Goal: Navigation & Orientation: Find specific page/section

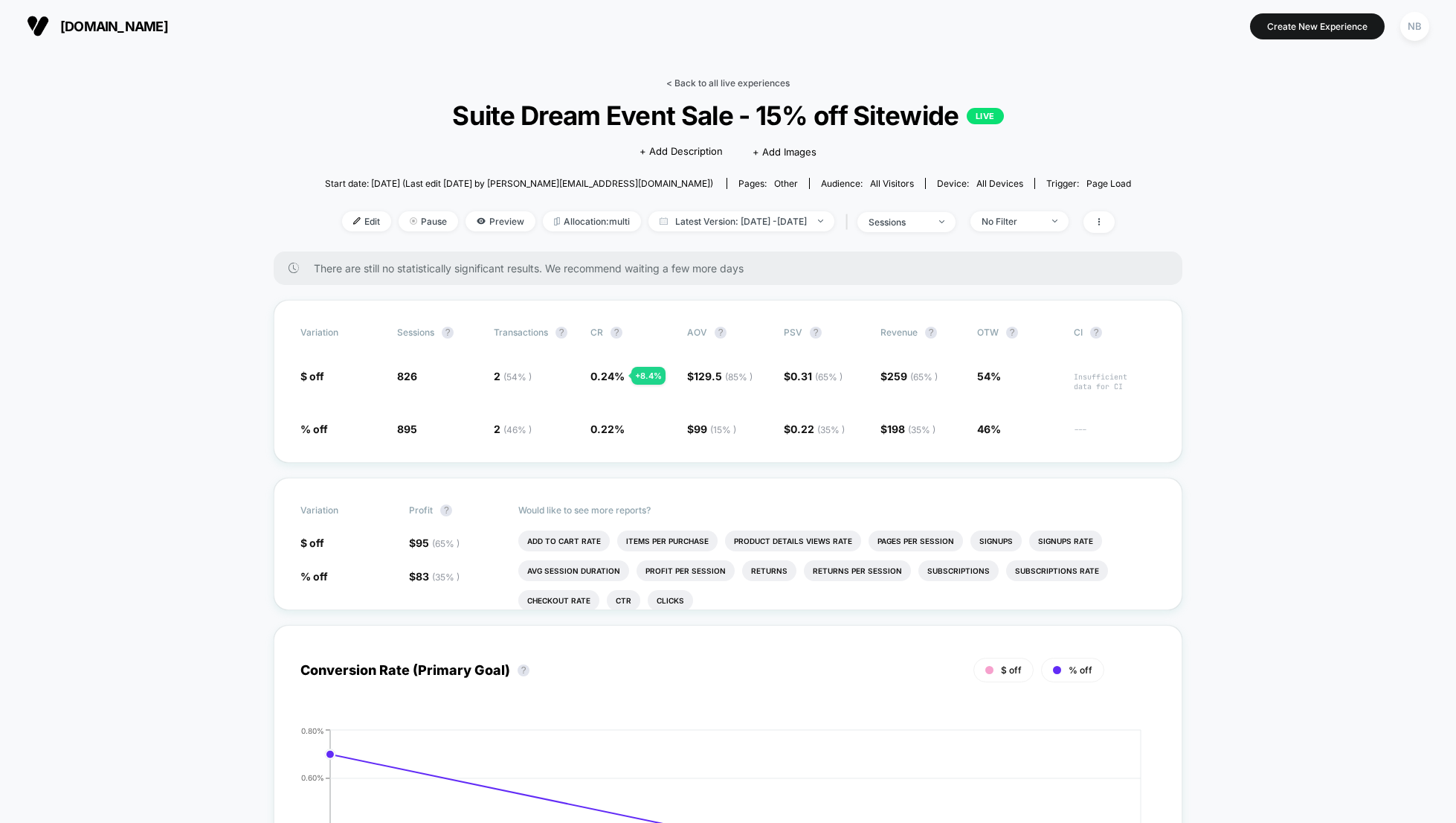
click at [690, 84] on link "< Back to all live experiences" at bounding box center [728, 83] width 123 height 11
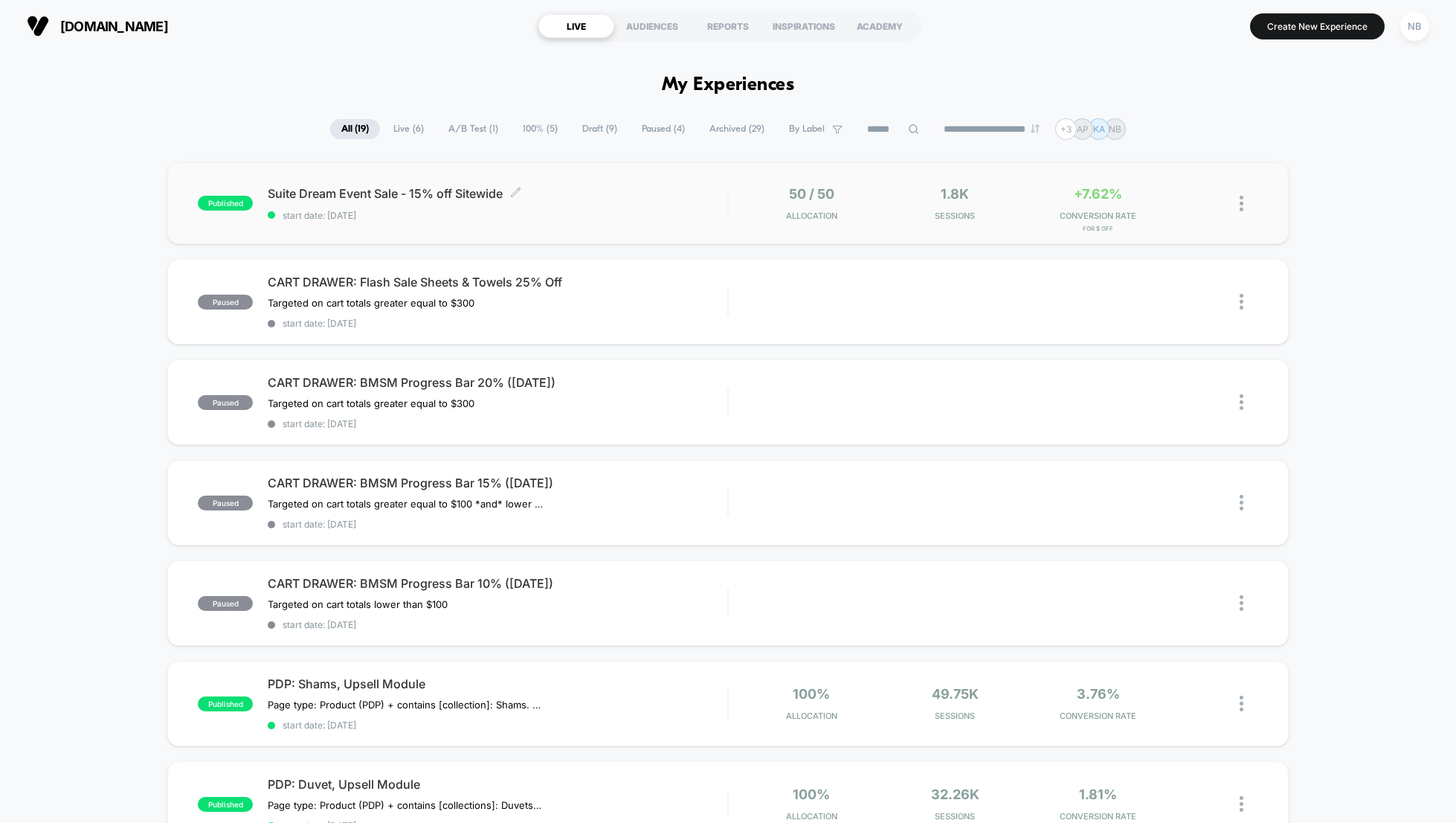
click at [340, 195] on span "Suite Dream Event Sale - 15% off Sitewide Click to edit experience details" at bounding box center [497, 193] width 460 height 15
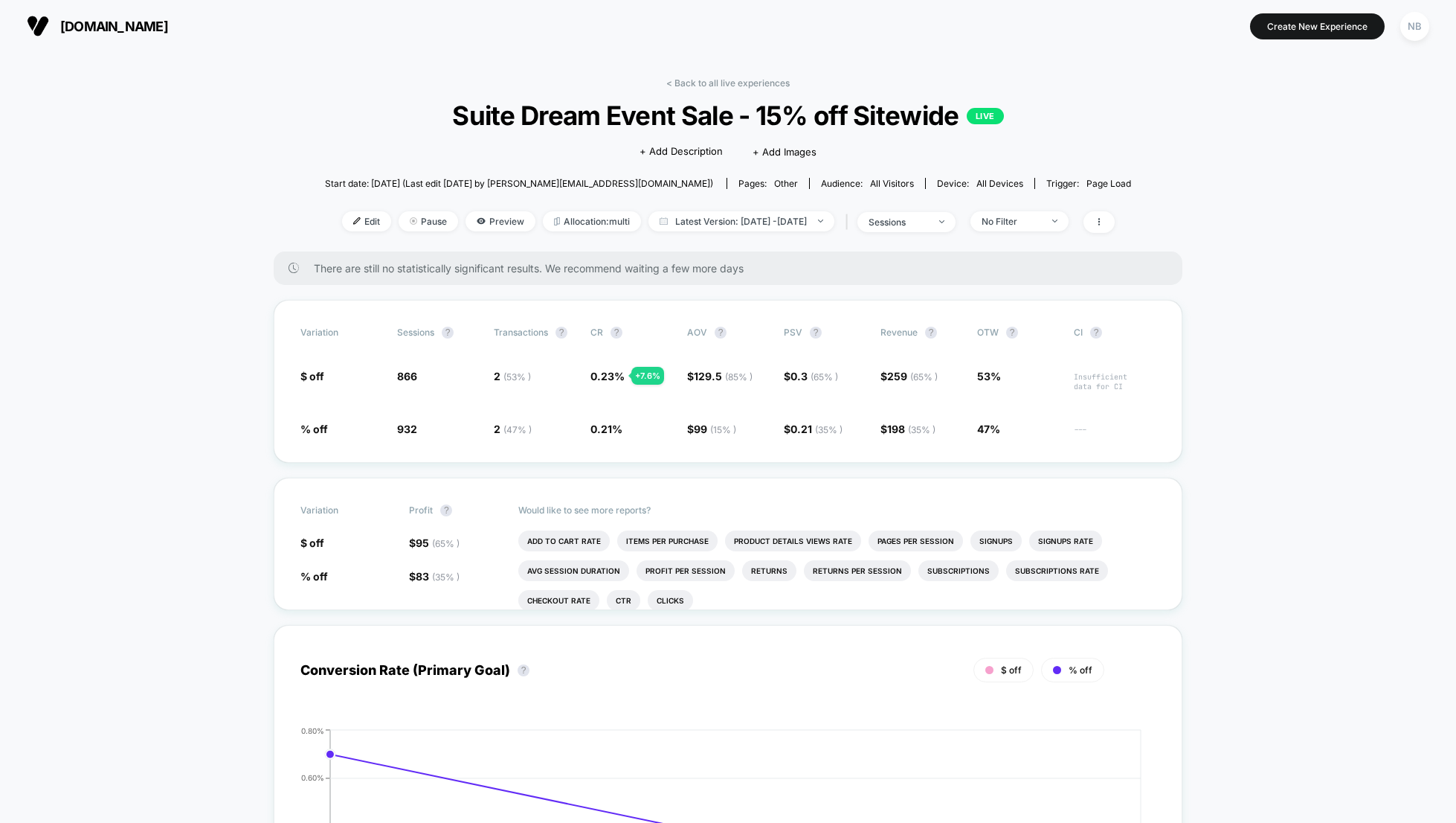
click at [740, 90] on div "< Back to all live experiences Suite Dream Event Sale - 15% off Sitewide LIVE C…" at bounding box center [727, 164] width 806 height 174
click at [740, 86] on link "< Back to all live experiences" at bounding box center [728, 83] width 123 height 11
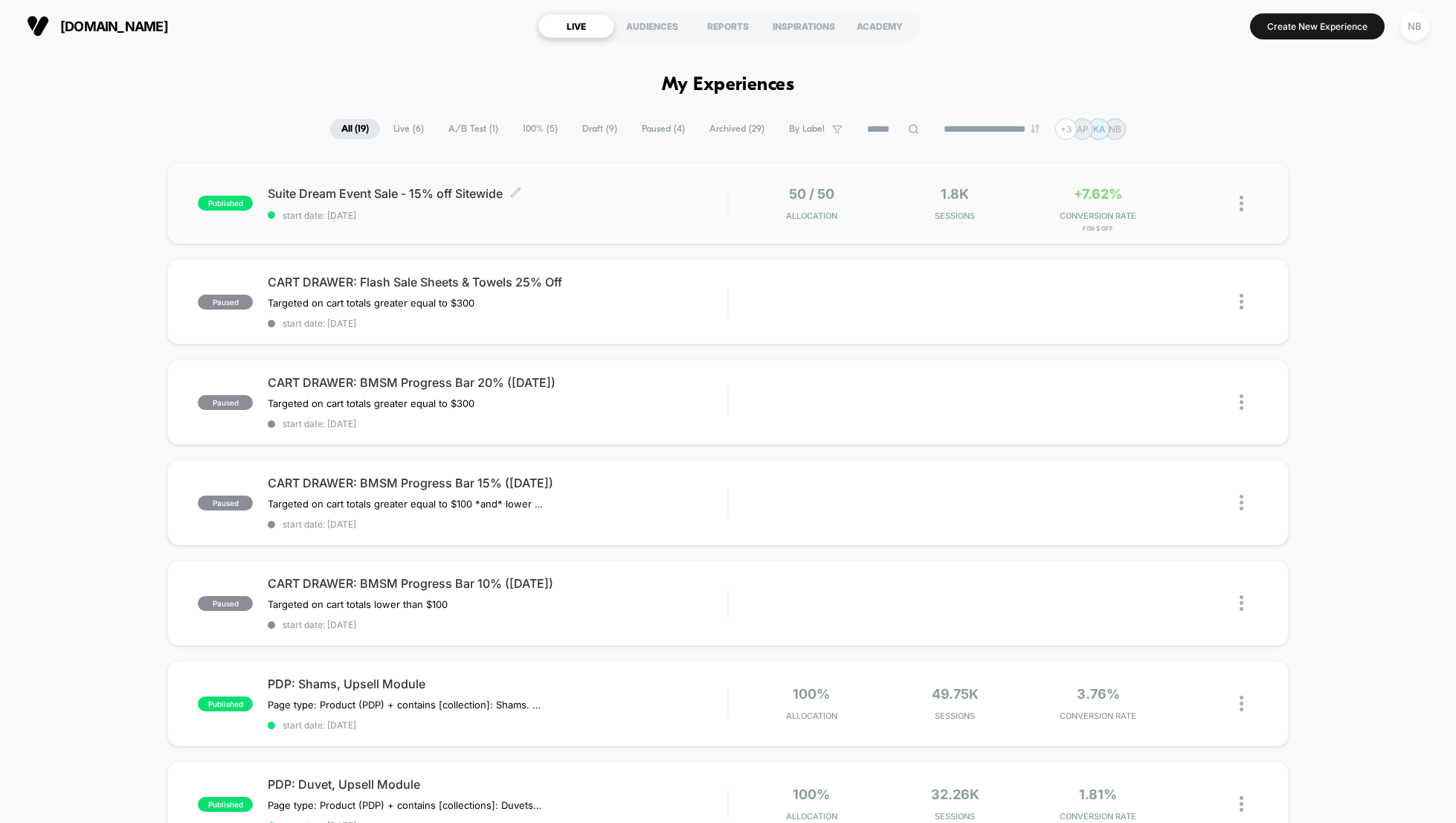
click at [397, 204] on div "Suite Dream Event Sale - 15% off Sitewide Click to edit experience details Clic…" at bounding box center [497, 203] width 460 height 35
click at [405, 198] on span "Suite Dream Event Sale - 15% off Sitewide Click to edit experience details" at bounding box center [497, 193] width 460 height 15
click at [1418, 35] on div "NB" at bounding box center [1415, 27] width 29 height 29
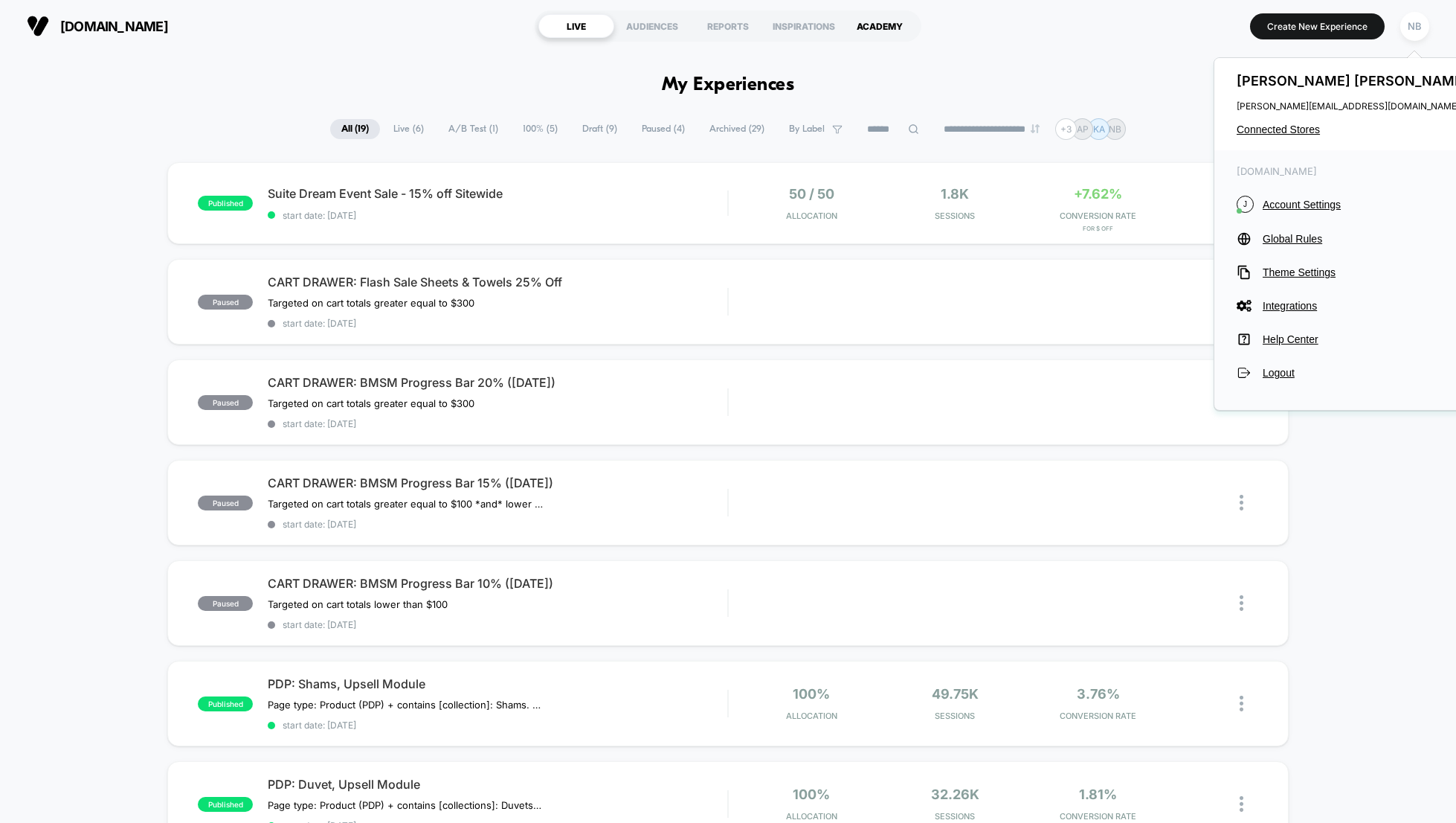
click at [861, 28] on div "ACADEMY" at bounding box center [880, 26] width 76 height 24
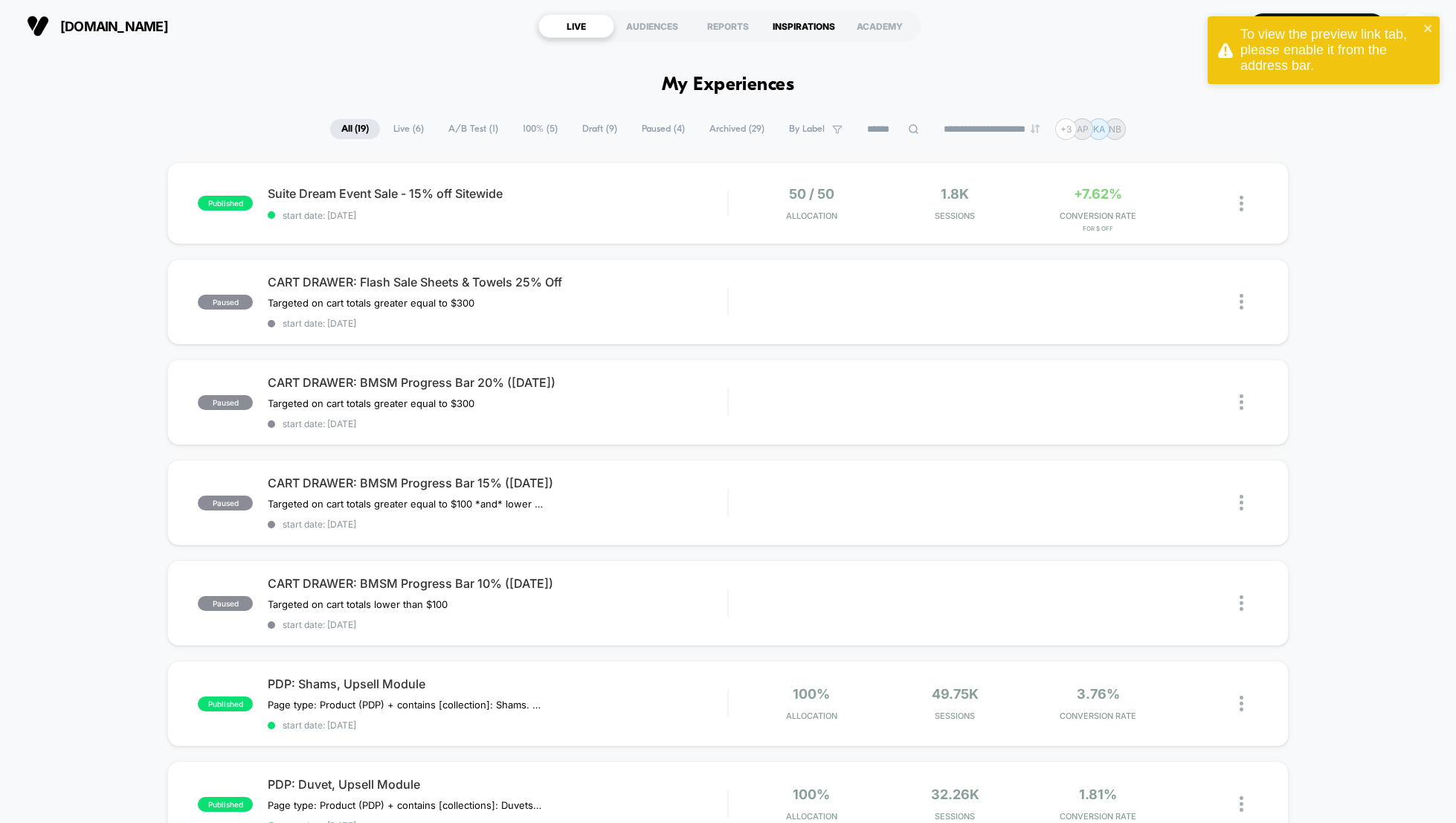
click at [795, 29] on div "INSPIRATIONS" at bounding box center [803, 26] width 76 height 24
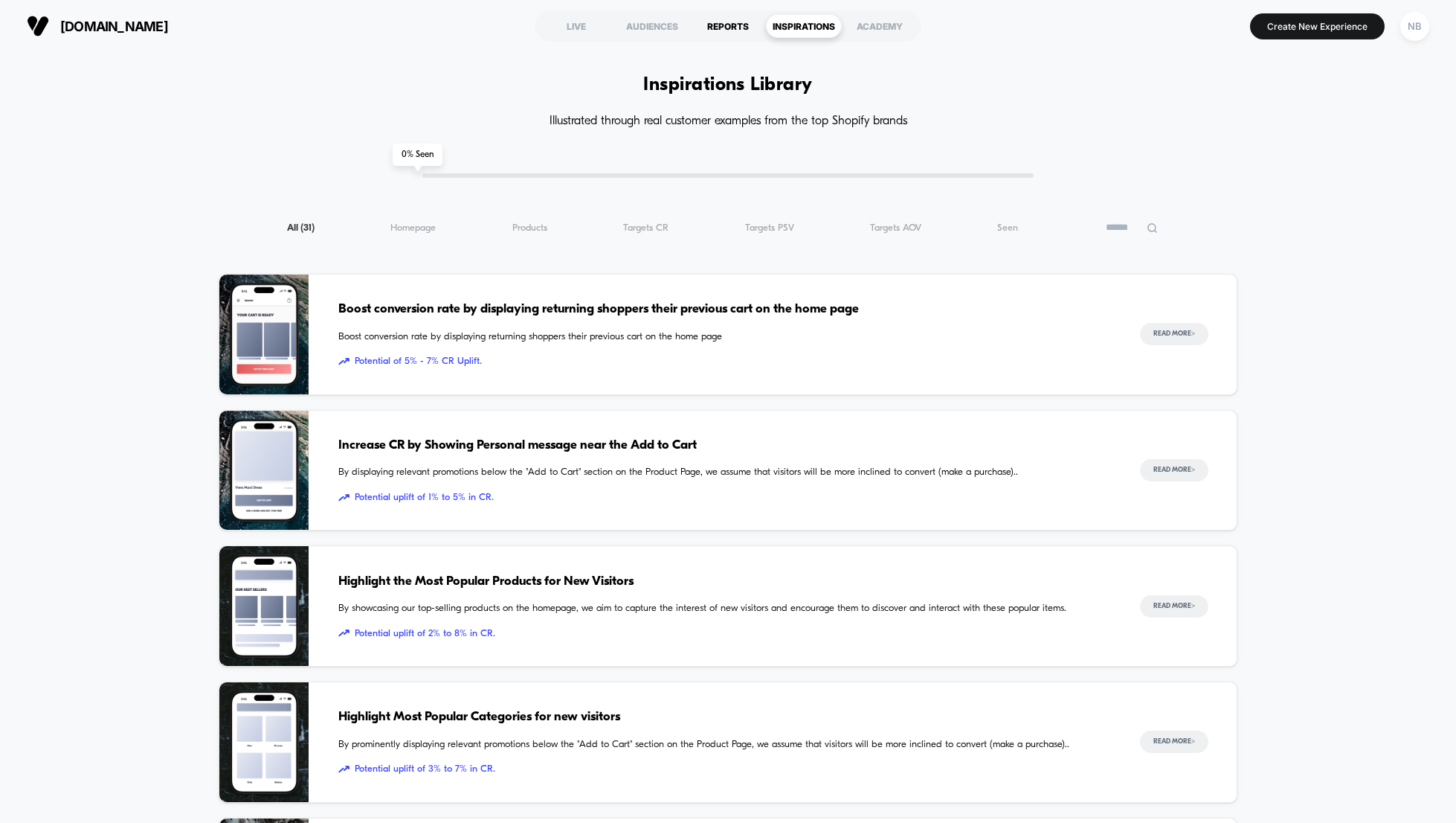
click at [728, 33] on div "REPORTS" at bounding box center [728, 26] width 76 height 24
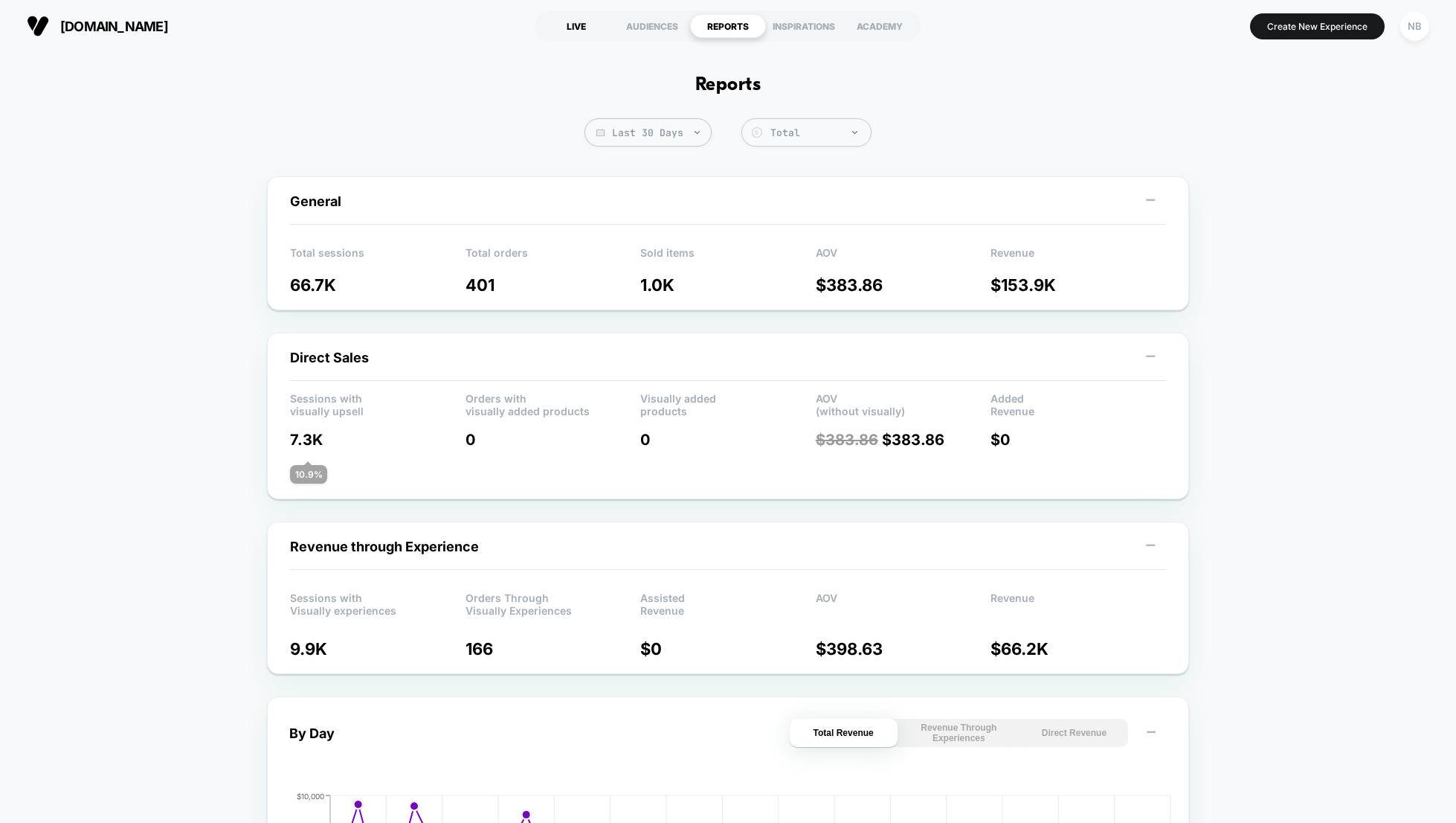
click at [572, 22] on div "LIVE" at bounding box center [576, 26] width 76 height 24
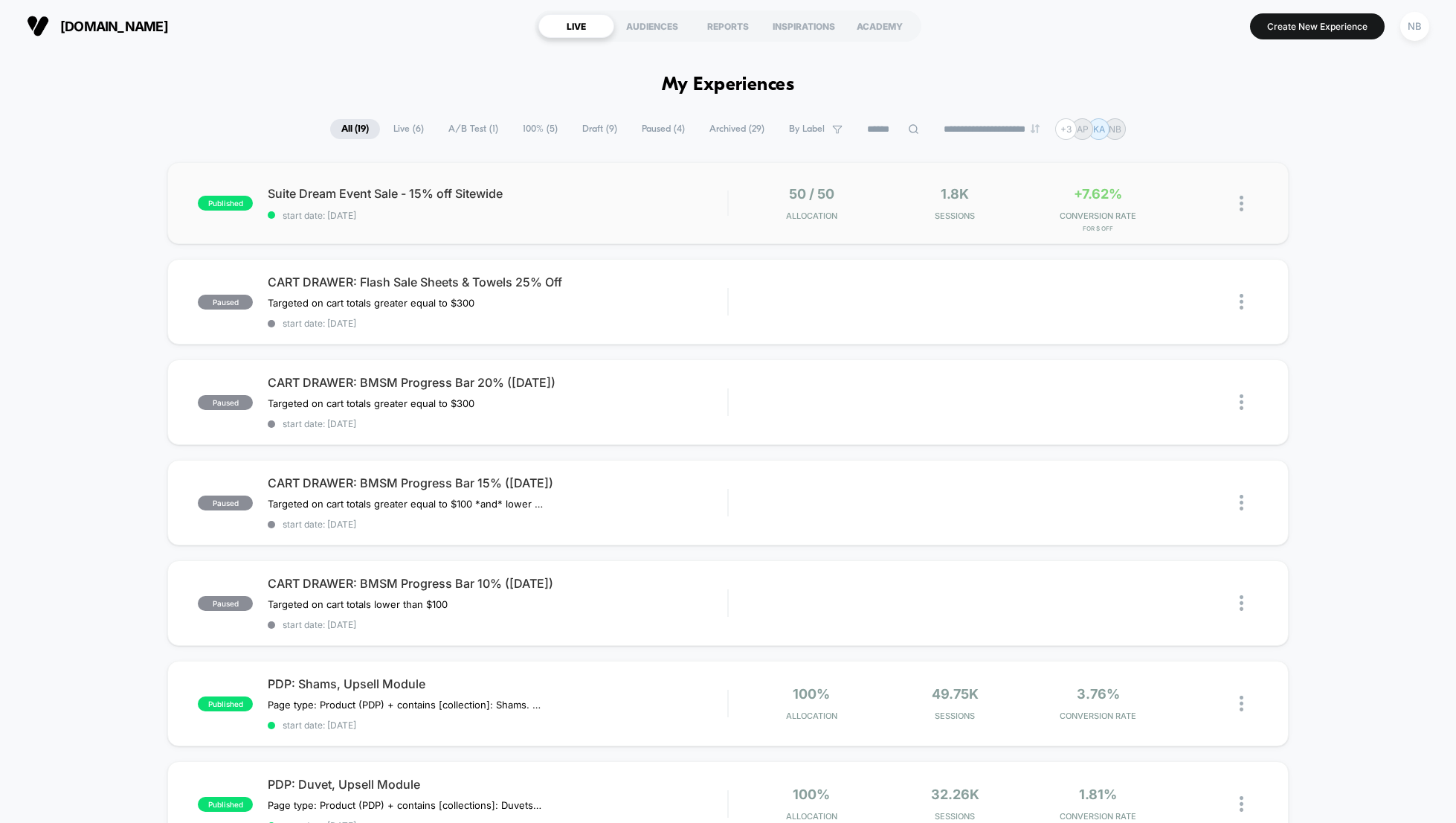
click at [708, 178] on div "published Suite Dream Event Sale - 15% off Sitewide start date: 8/12/2025 50 / …" at bounding box center [728, 202] width 1121 height 82
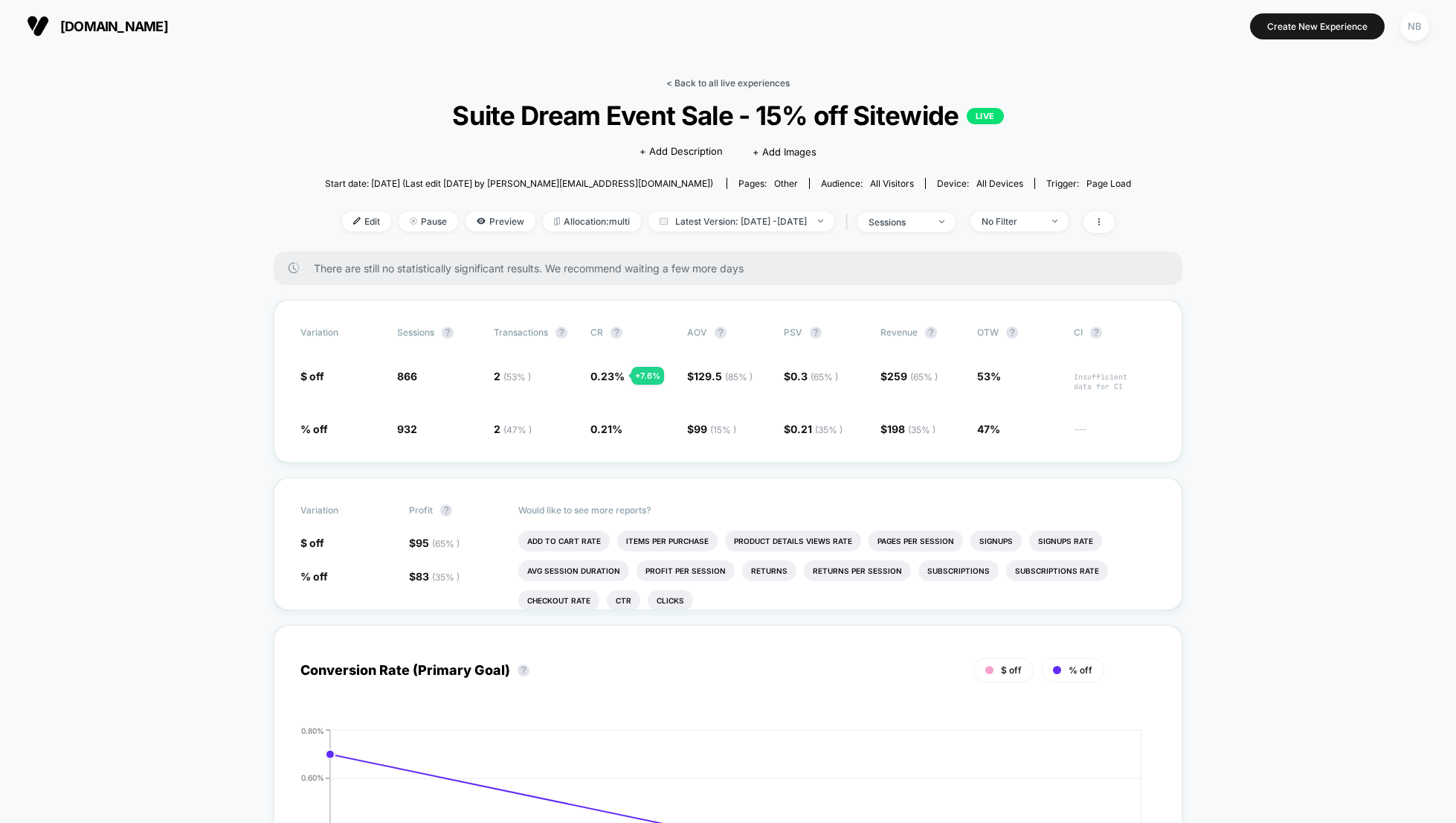
click at [743, 77] on link "< Back to all live experiences" at bounding box center [728, 83] width 123 height 11
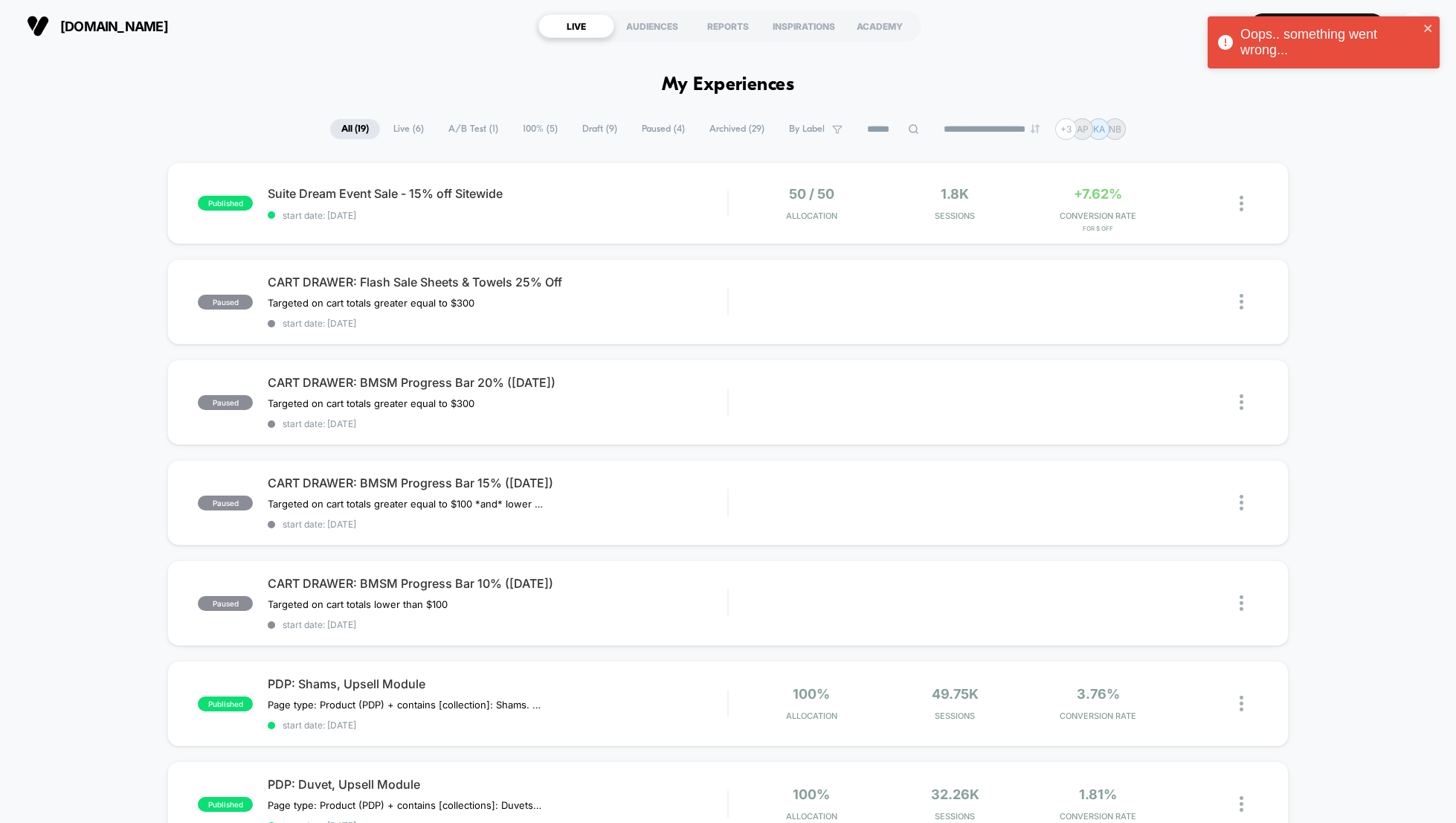
click at [1436, 29] on div "Oops.. something went wrong..." at bounding box center [1323, 46] width 238 height 65
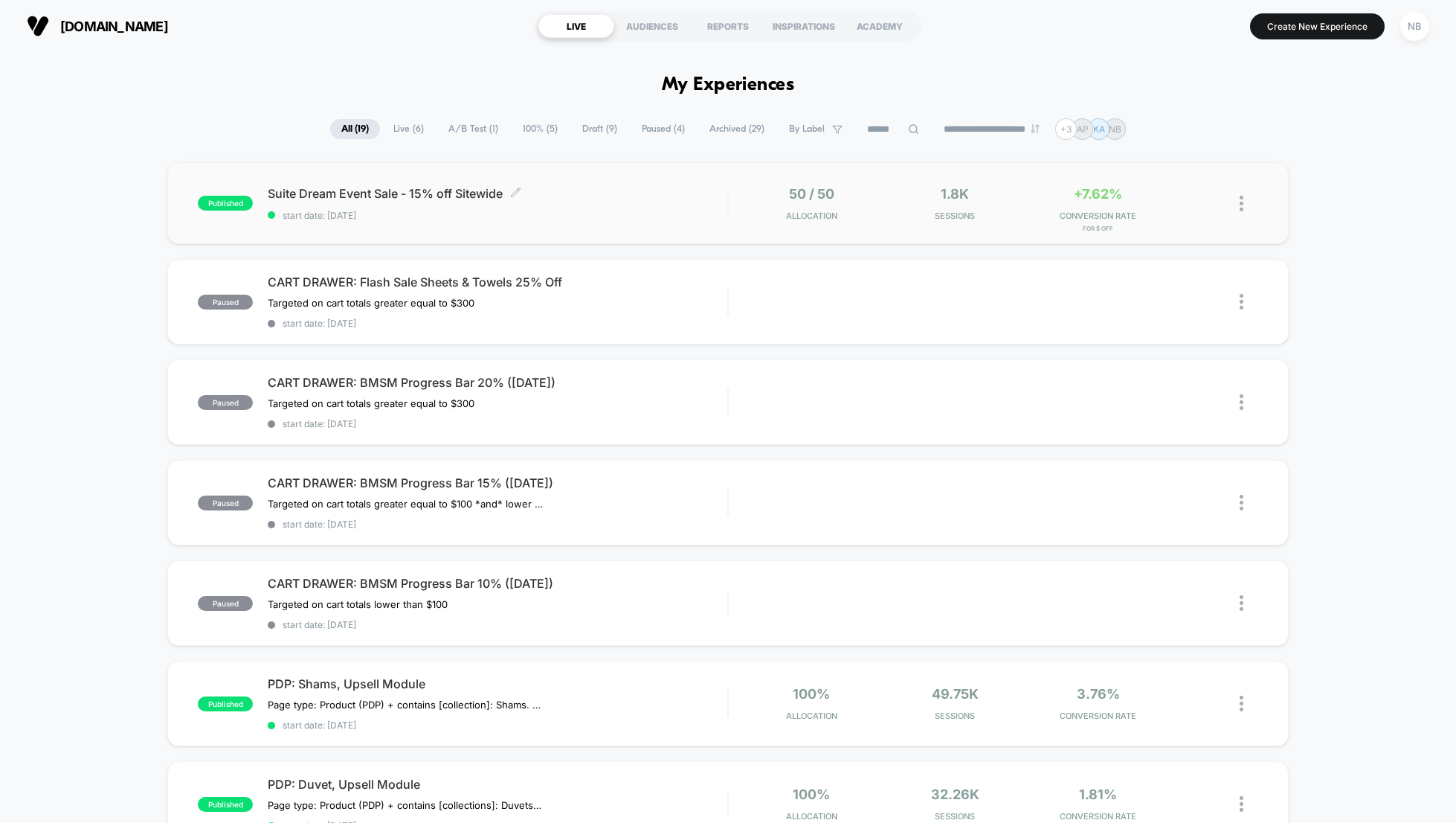
click at [358, 198] on span "Suite Dream Event Sale - 15% off Sitewide Click to edit experience details" at bounding box center [497, 193] width 460 height 15
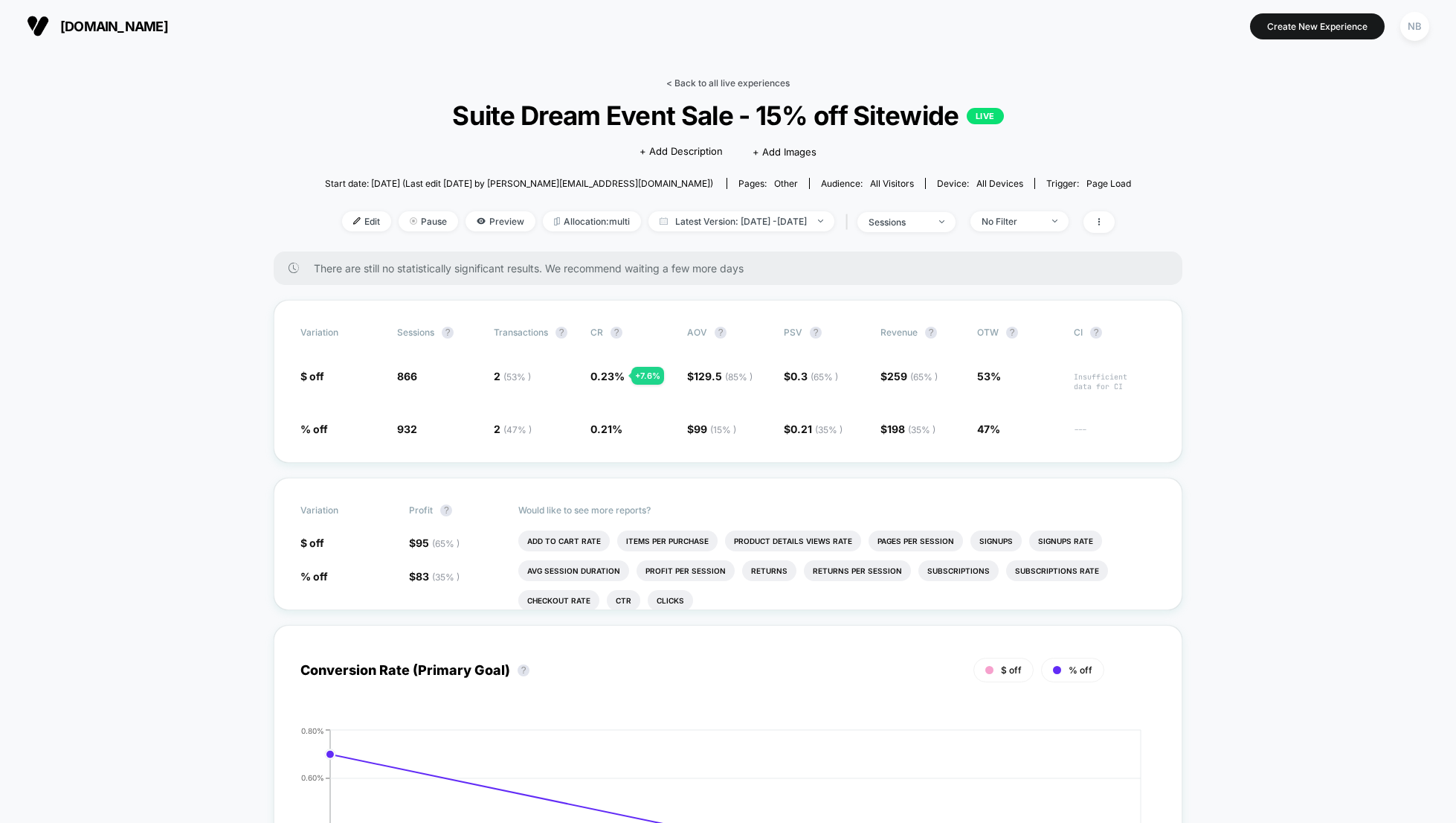
click at [760, 87] on link "< Back to all live experiences" at bounding box center [728, 83] width 123 height 11
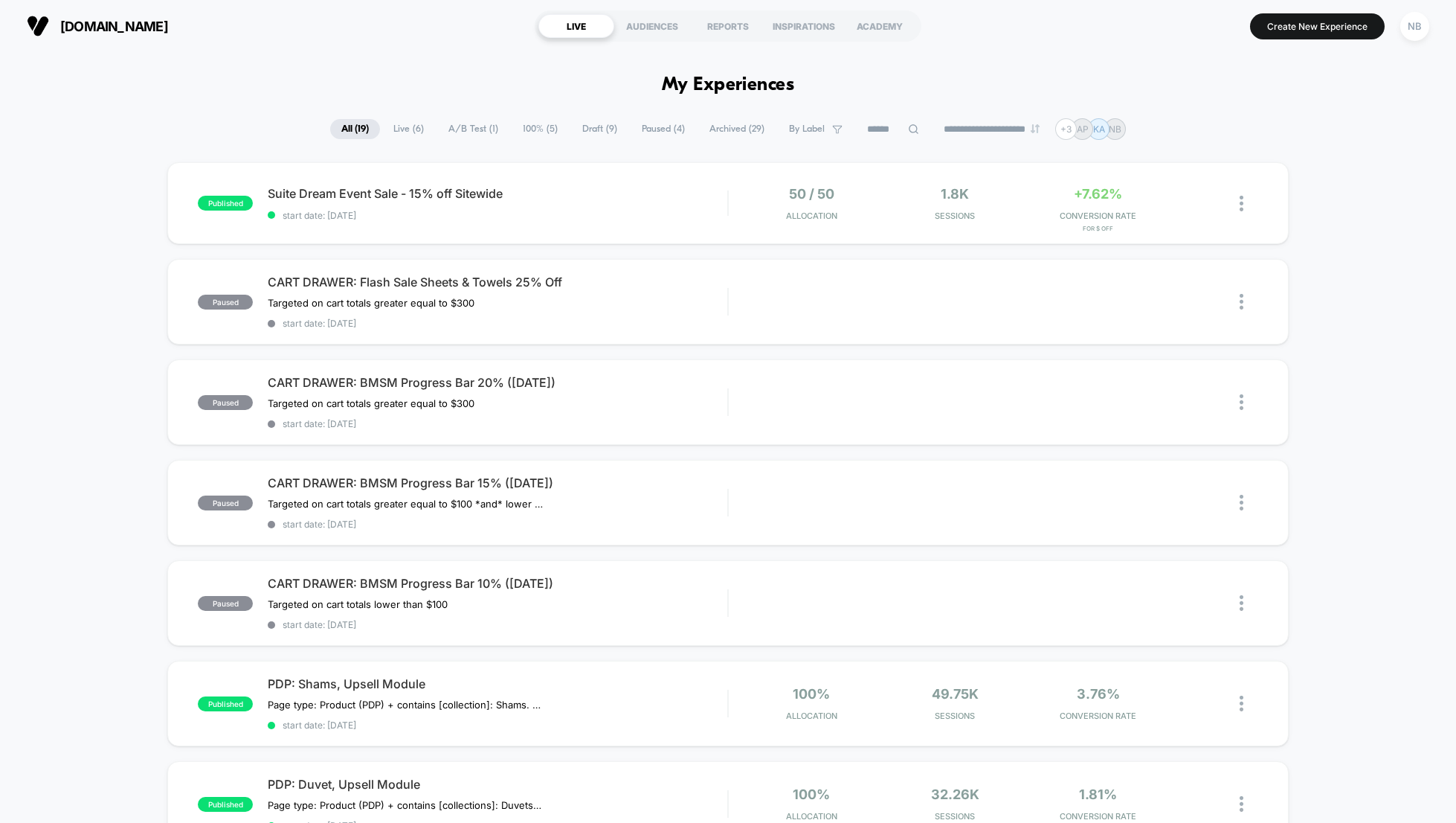
click at [97, 26] on span "[DOMAIN_NAME]" at bounding box center [114, 26] width 108 height 16
click at [648, 192] on span "Suite Dream Event Sale - 15% off Sitewide Click to edit experience details" at bounding box center [497, 193] width 460 height 15
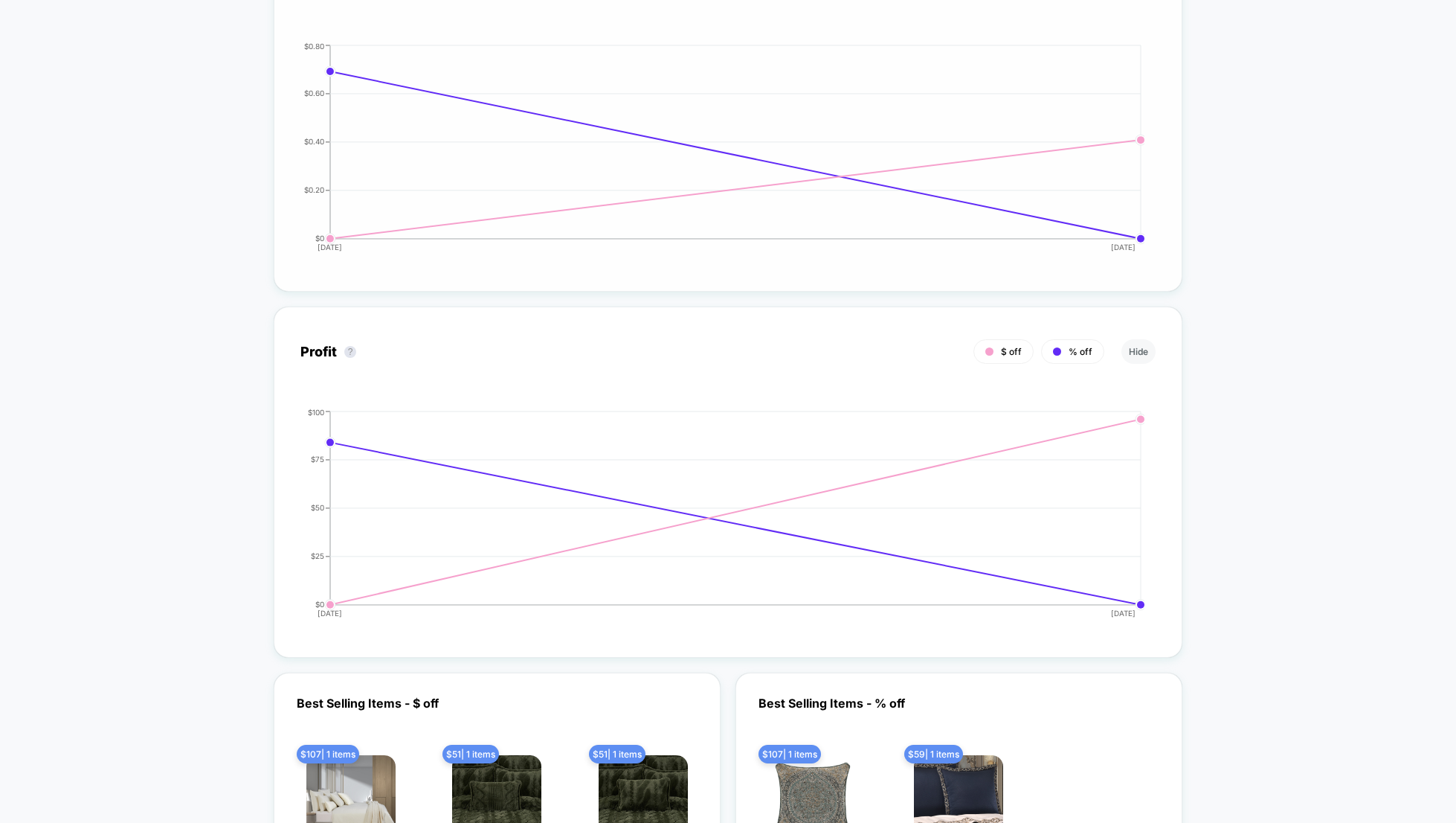
scroll to position [1462, 0]
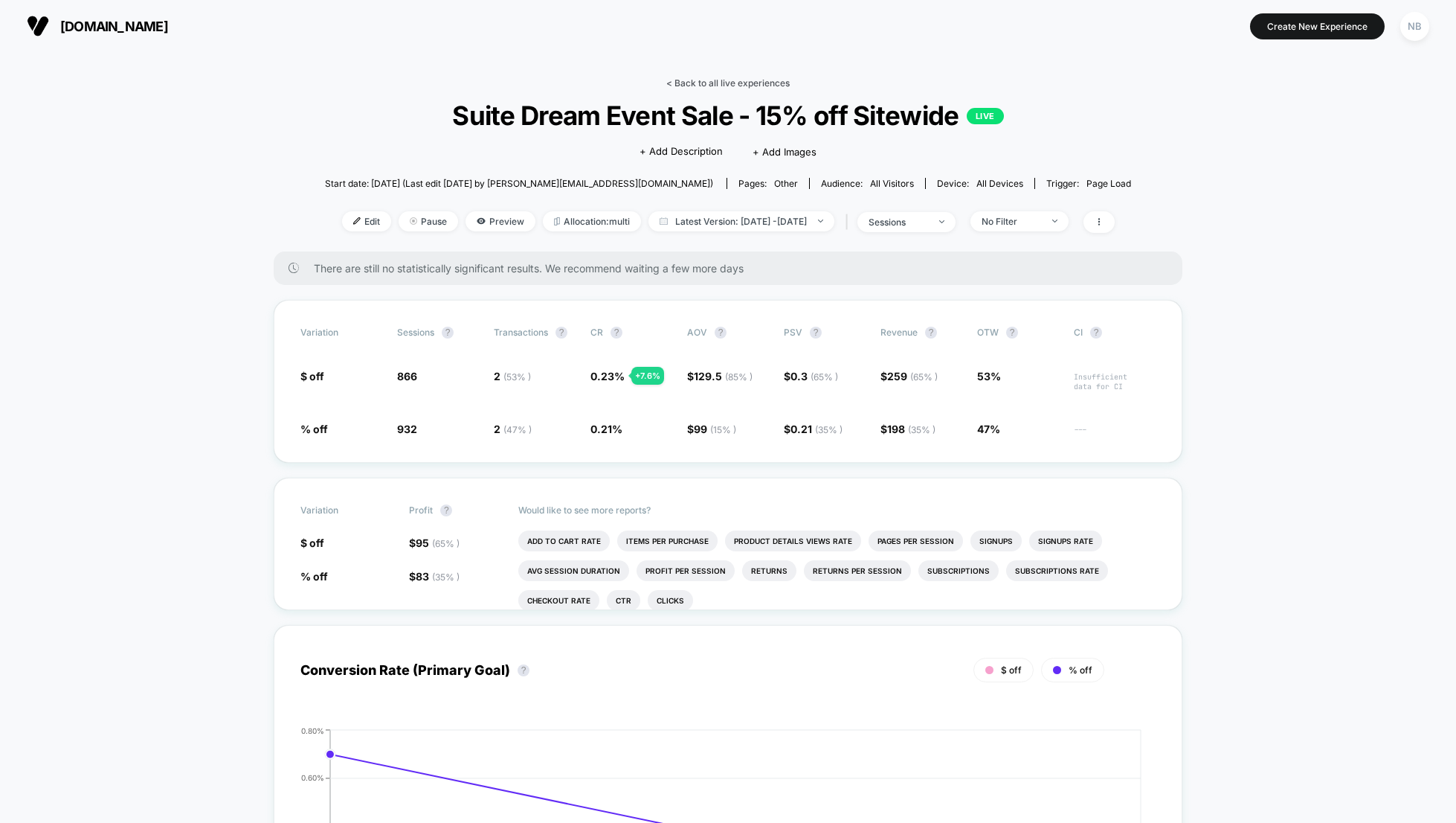
click at [699, 82] on link "< Back to all live experiences" at bounding box center [728, 83] width 123 height 11
